Goal: Find specific page/section: Find specific page/section

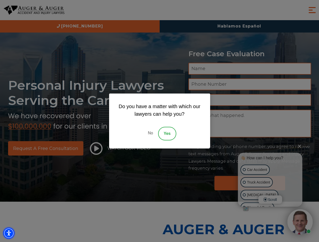
click at [9, 233] on img "Accessibility Menu" at bounding box center [8, 233] width 11 height 11
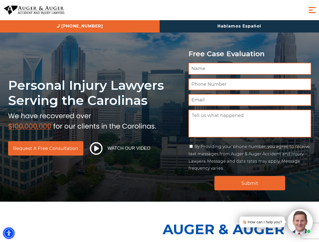
click at [9, 233] on img "Accessibility Menu" at bounding box center [8, 233] width 11 height 11
